Goal: Navigation & Orientation: Find specific page/section

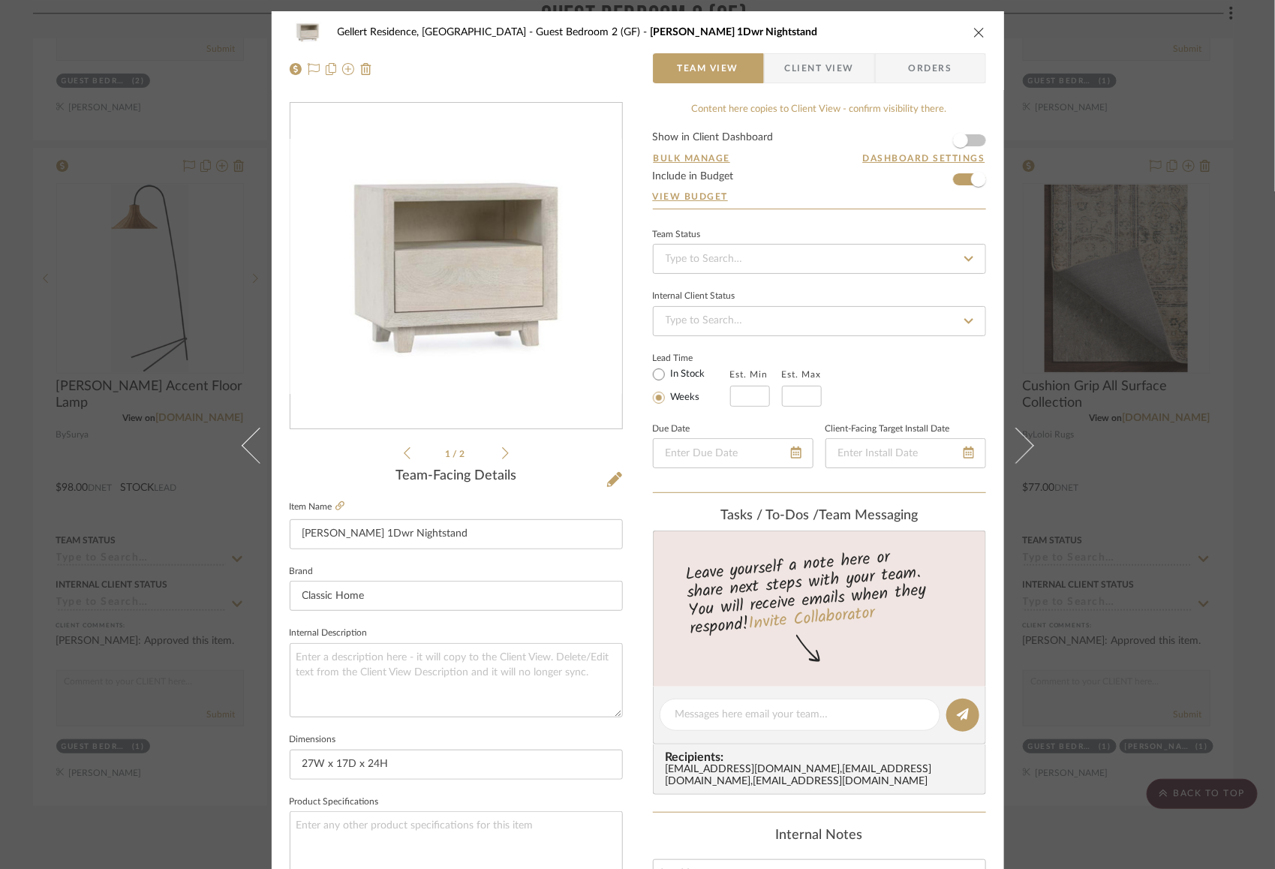
click at [975, 32] on icon "close" at bounding box center [979, 32] width 12 height 12
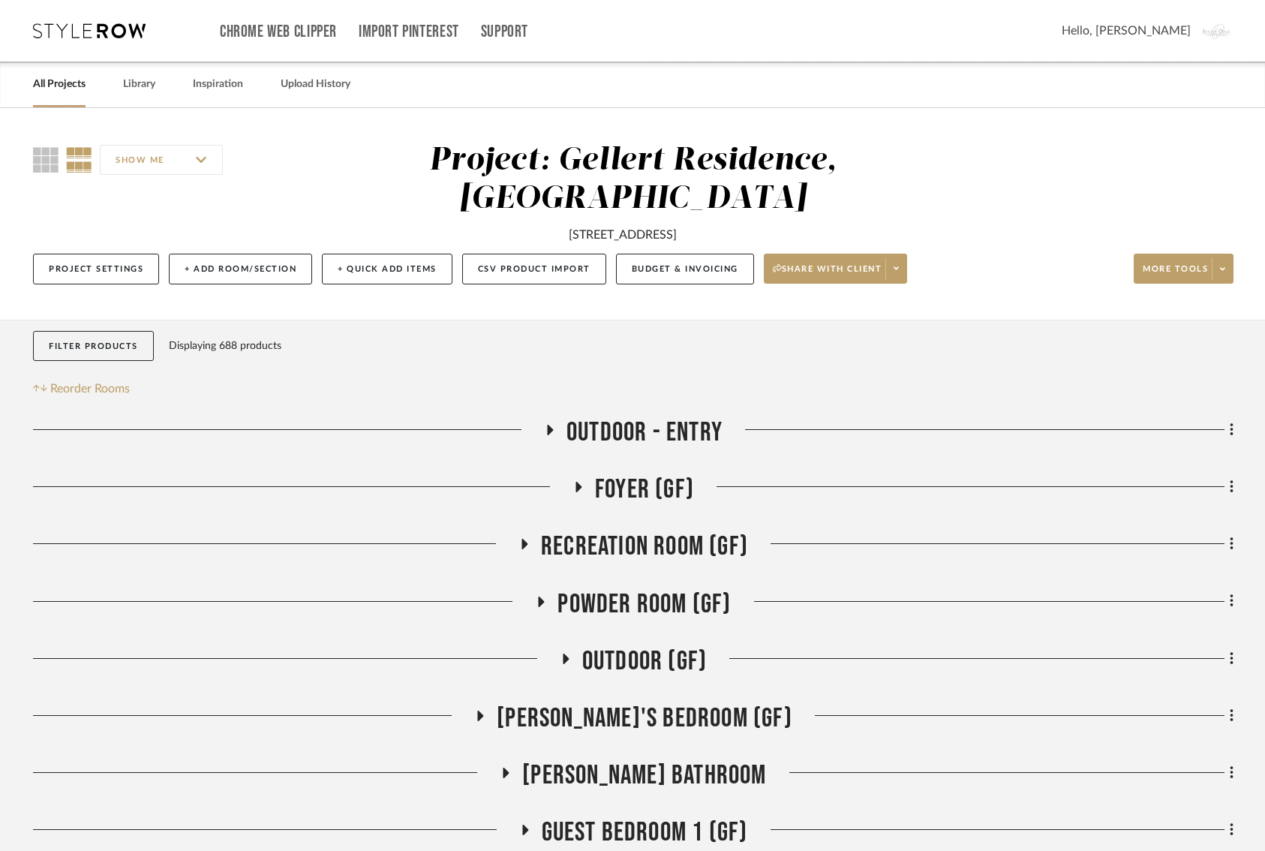
click at [119, 33] on icon at bounding box center [89, 30] width 113 height 15
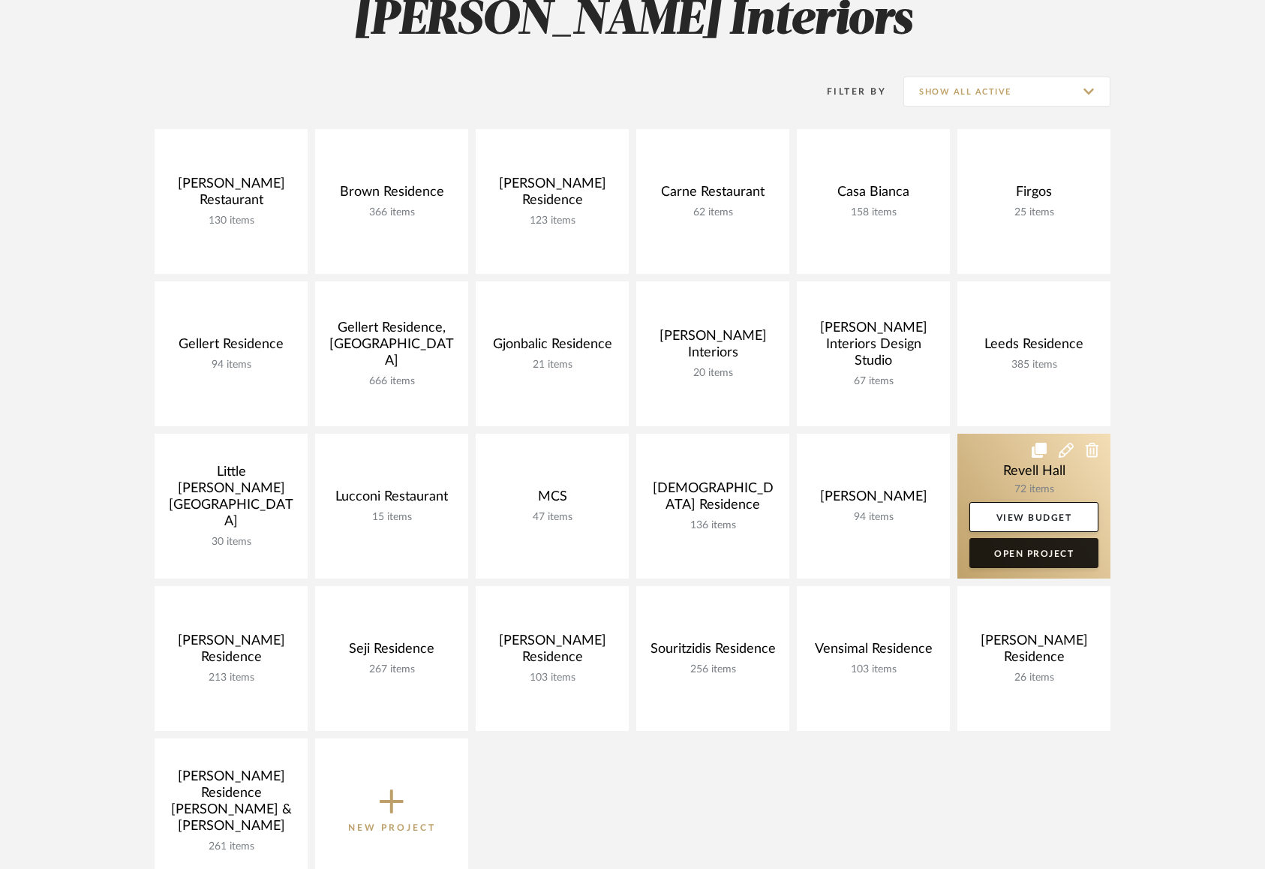
scroll to position [251, 0]
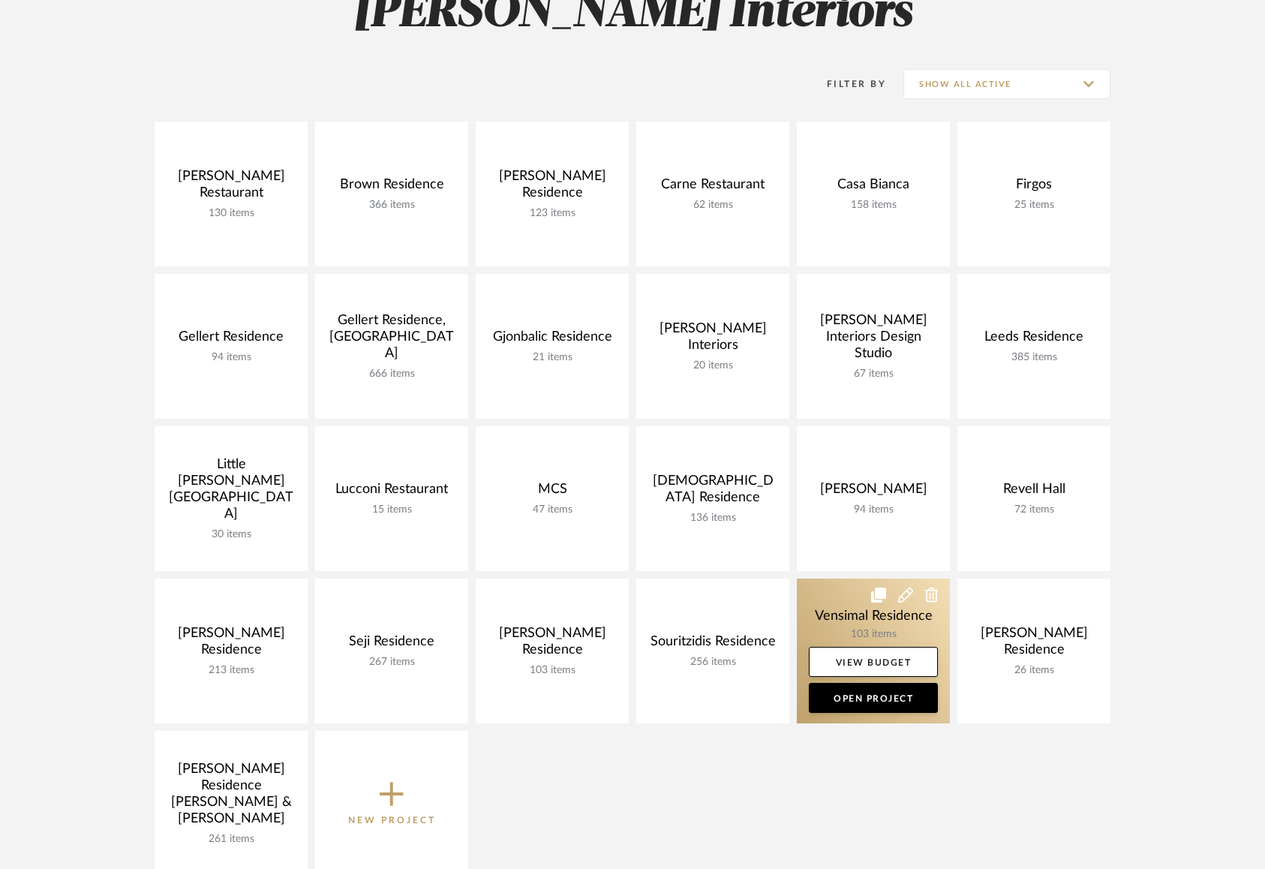
click at [832, 619] on link at bounding box center [873, 650] width 153 height 145
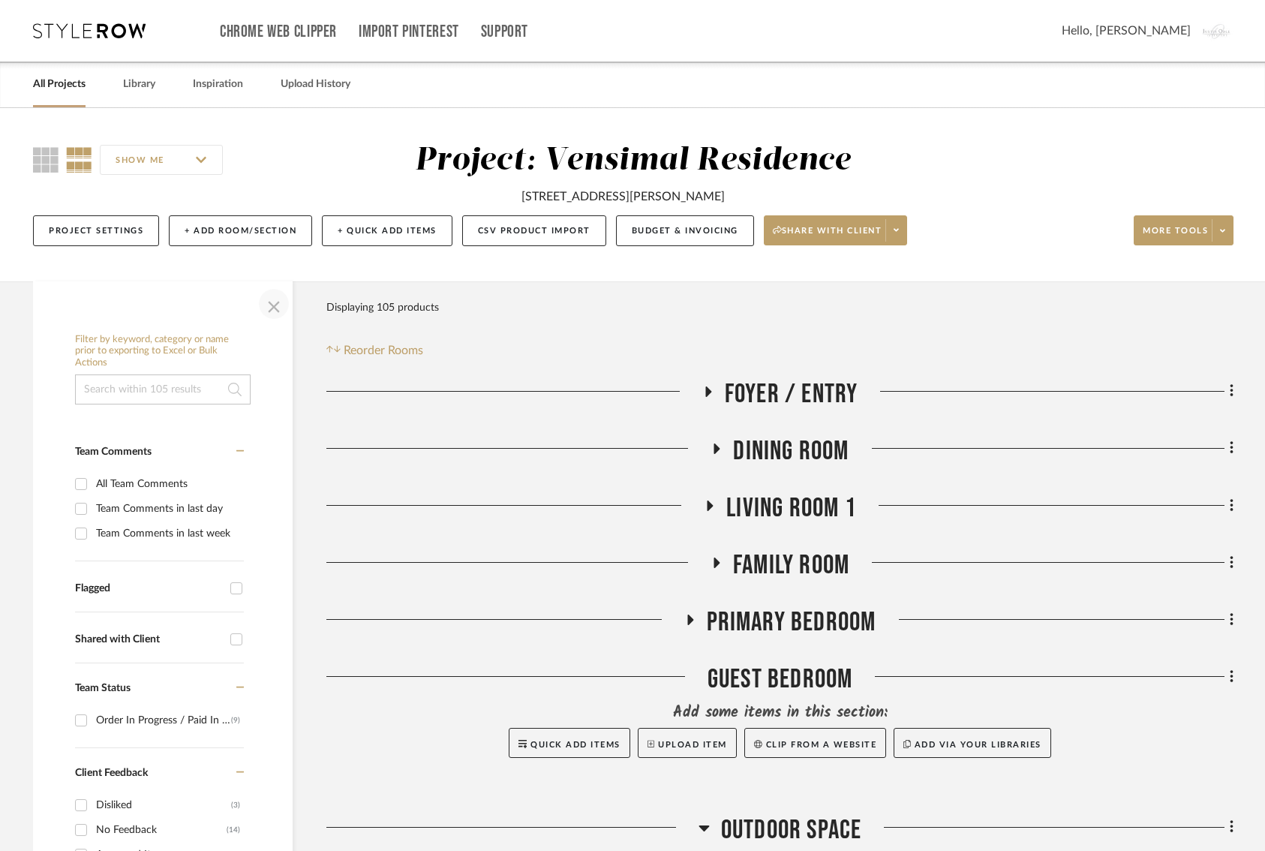
click at [276, 305] on span "button" at bounding box center [274, 304] width 36 height 36
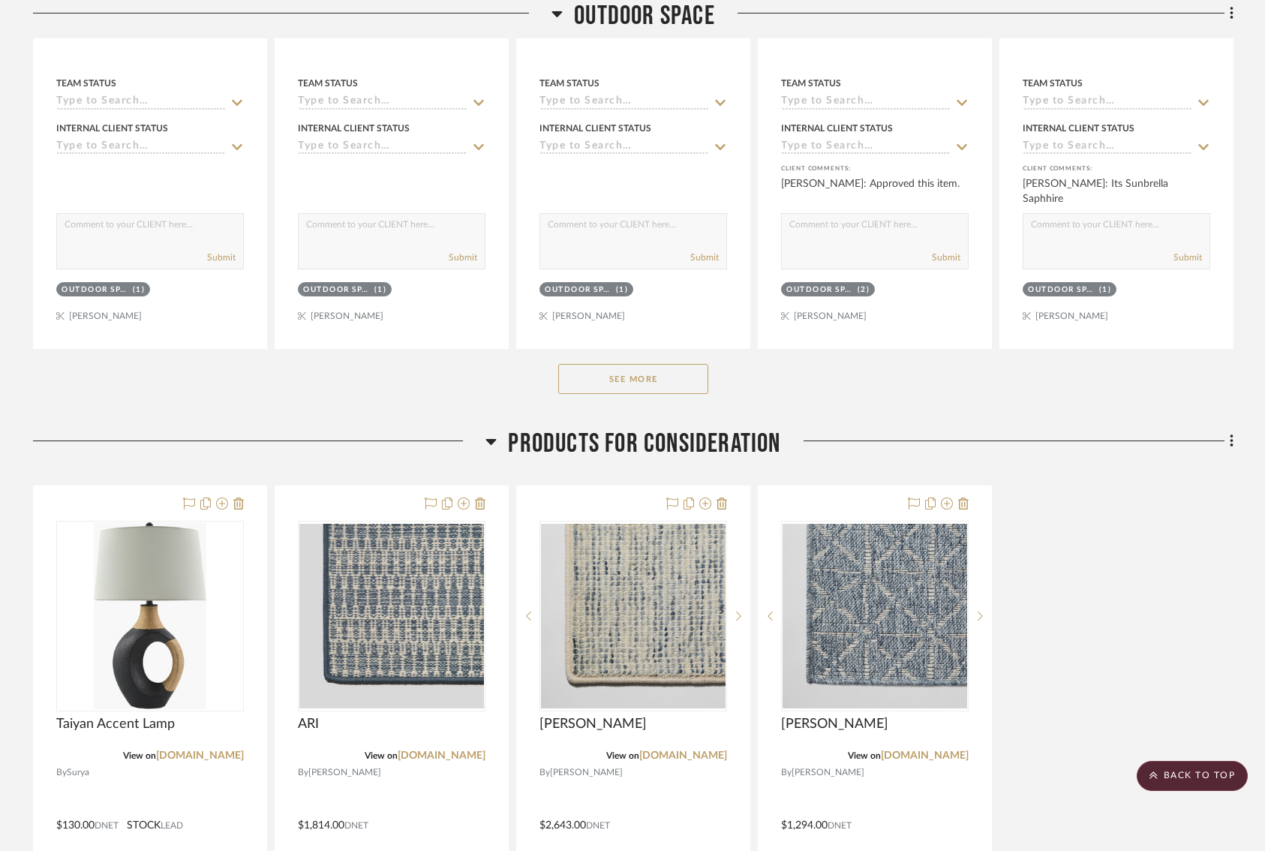
scroll to position [1263, 0]
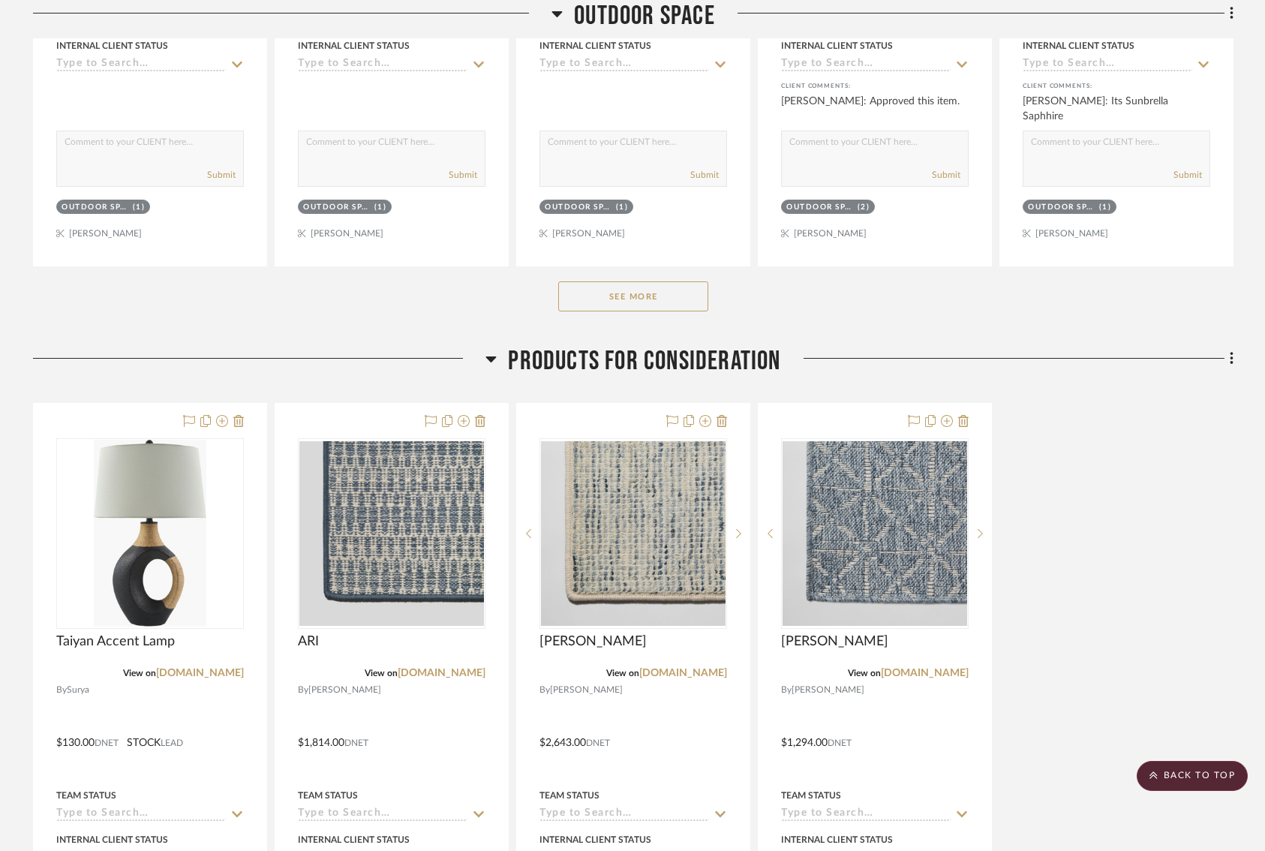
click at [679, 293] on button "See More" at bounding box center [633, 296] width 150 height 30
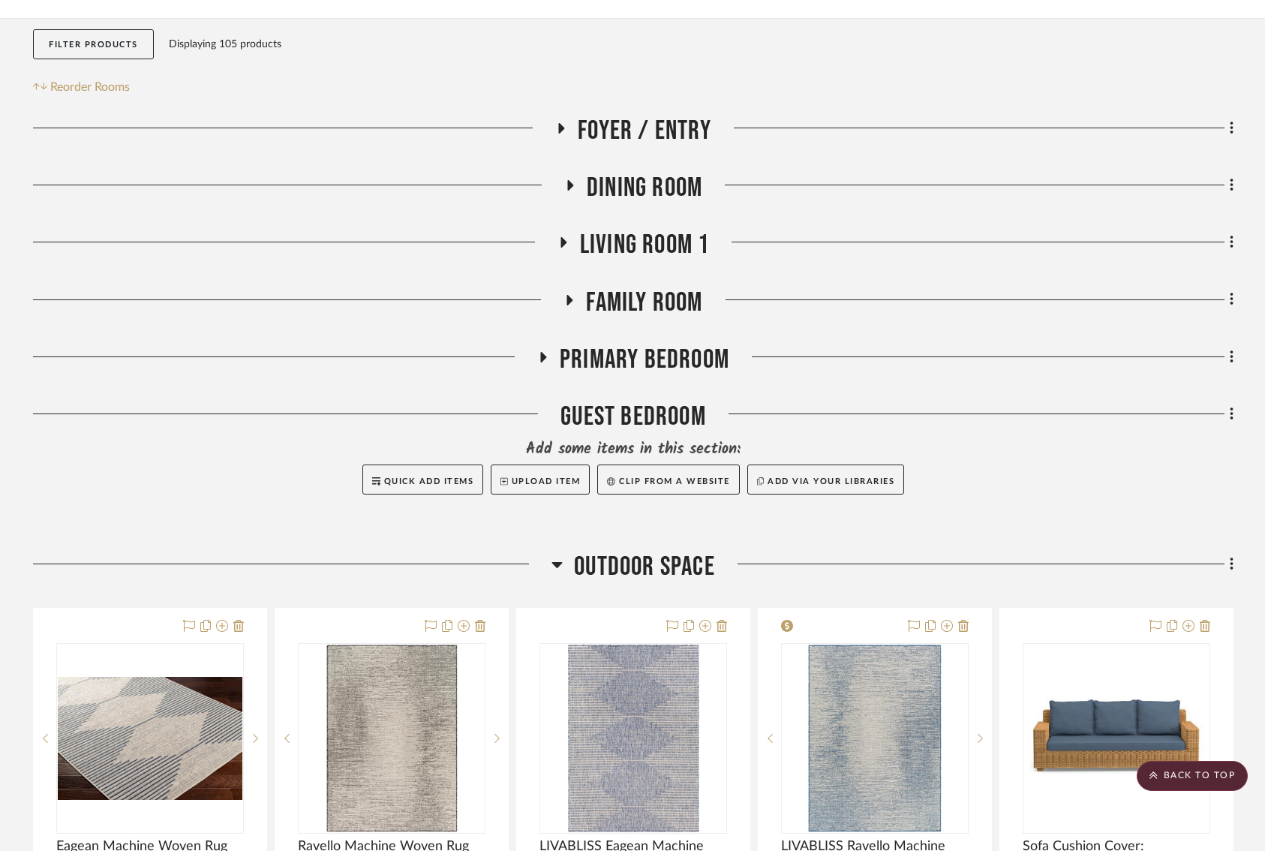
scroll to position [261, 0]
